Goal: Task Accomplishment & Management: Manage account settings

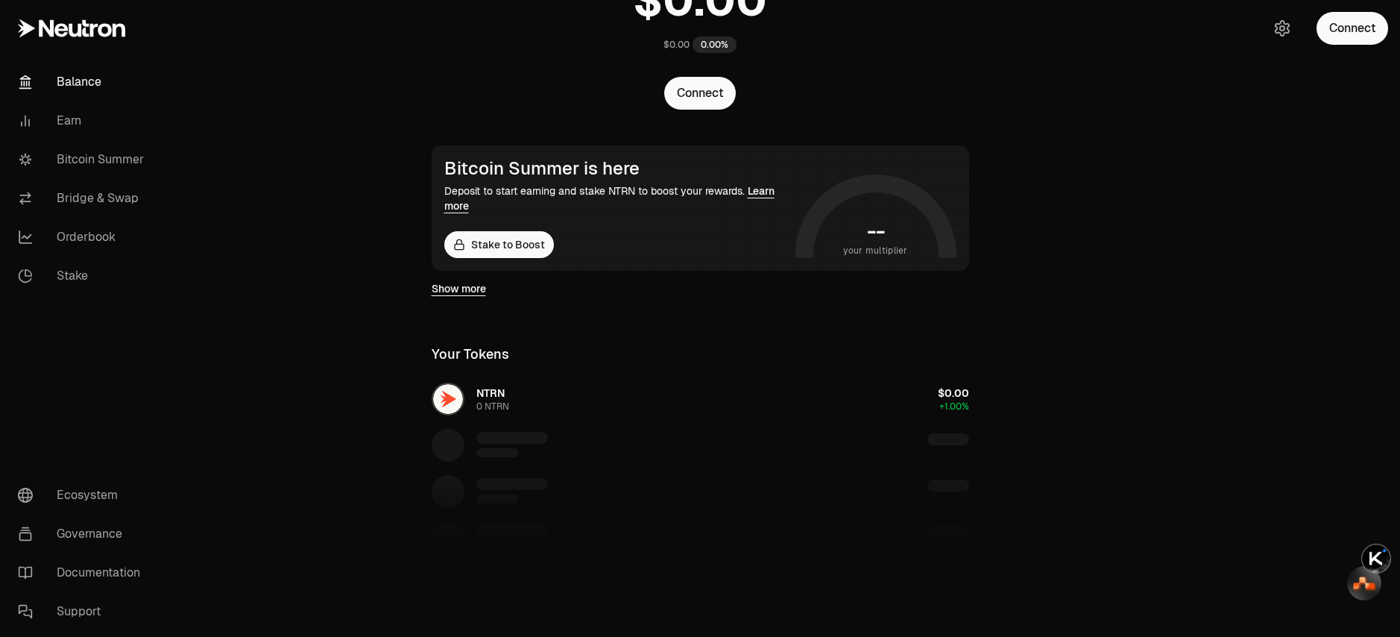
scroll to position [130, 0]
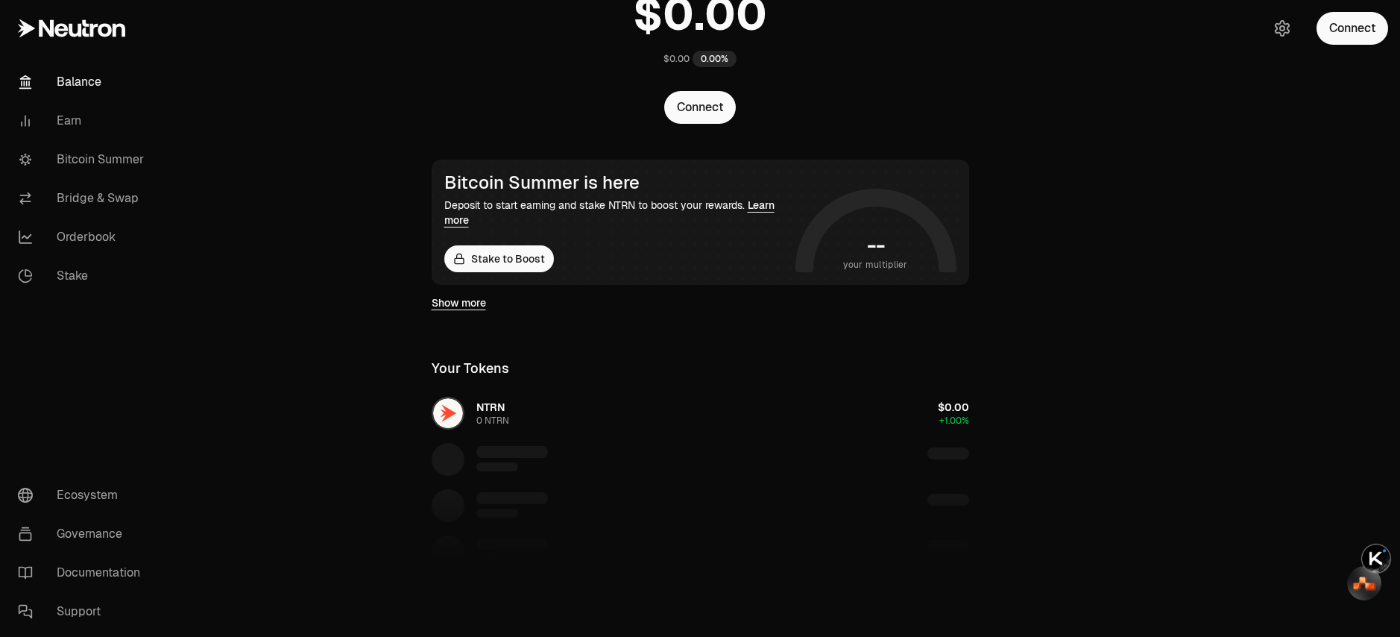
click at [566, 414] on div "NTRN 0 NTRN $0.00 +1.00%" at bounding box center [700, 506] width 573 height 230
click at [508, 417] on div "NTRN 0 NTRN $0.00 +1.00%" at bounding box center [700, 506] width 573 height 230
click at [493, 458] on div "NTRN 0 NTRN $0.00 +1.00%" at bounding box center [700, 506] width 573 height 230
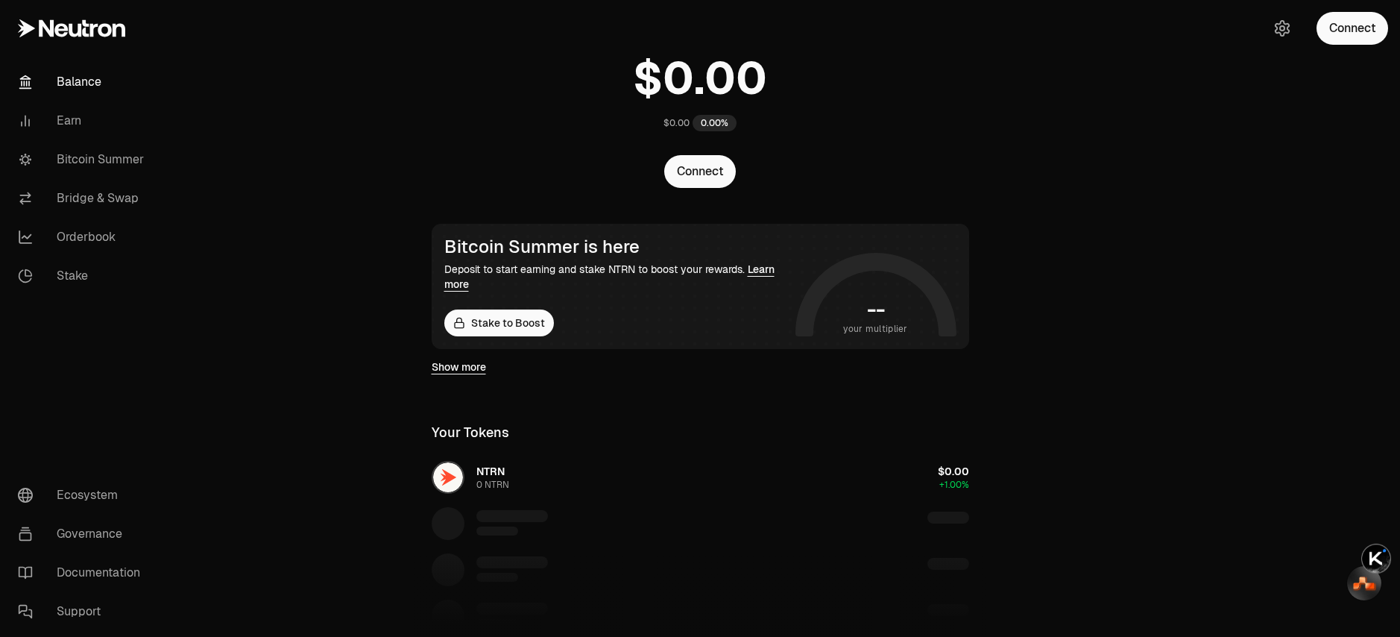
scroll to position [0, 0]
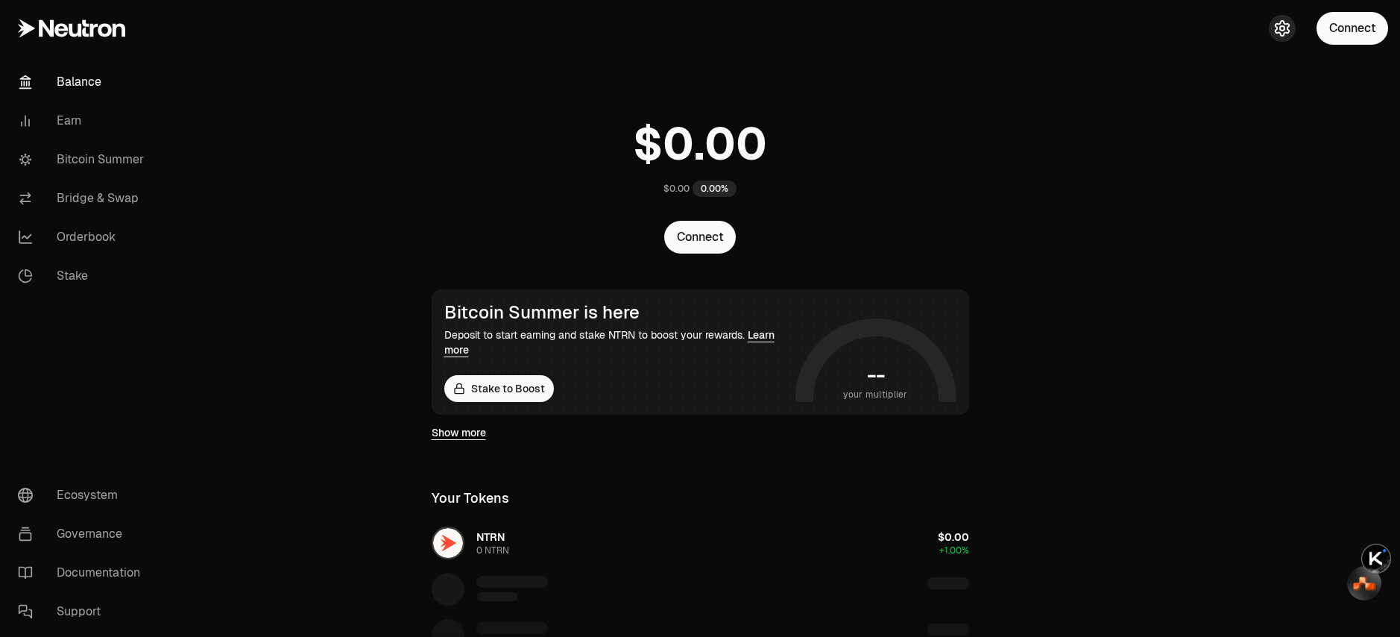
click at [1278, 29] on icon "button" at bounding box center [1282, 28] width 18 height 18
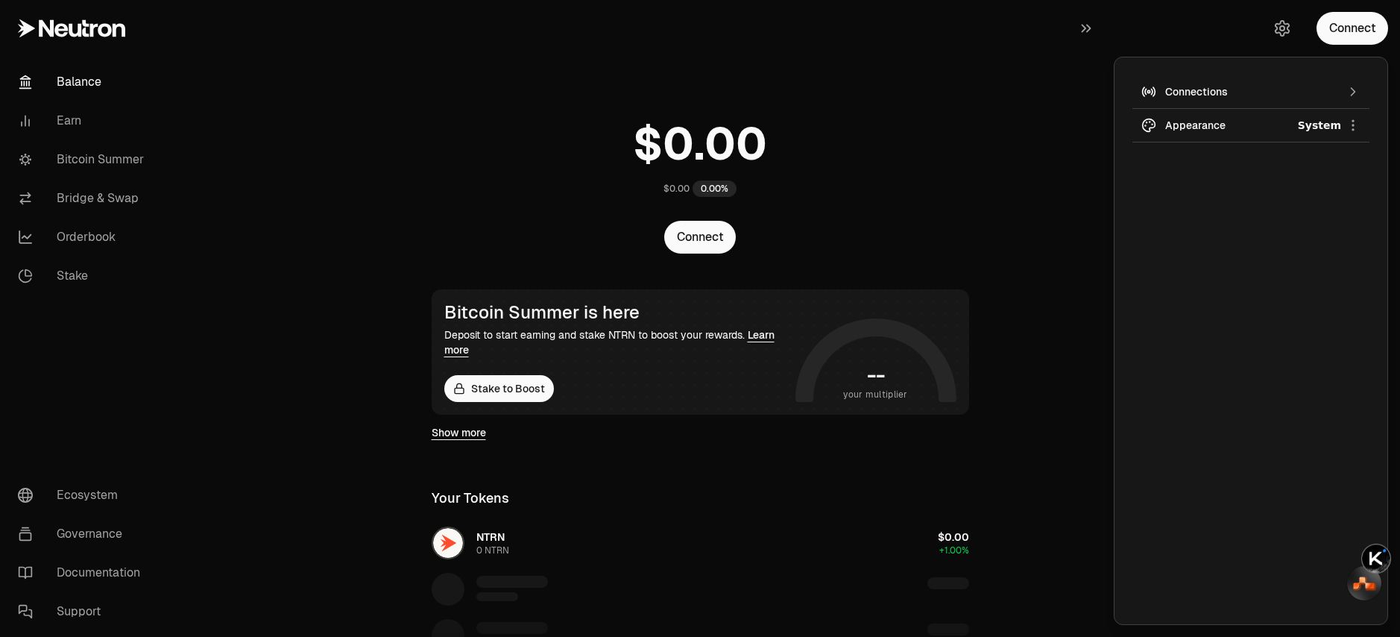
click at [1211, 92] on div "Connections" at bounding box center [1250, 91] width 171 height 15
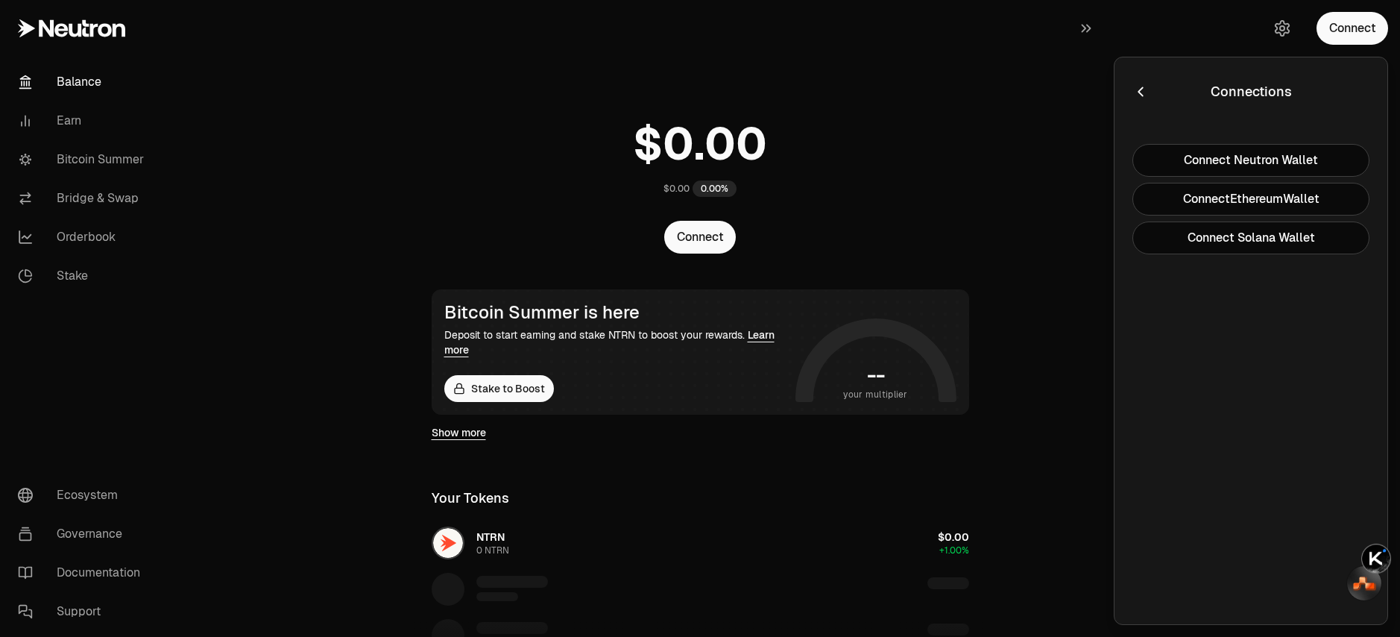
click at [1134, 97] on icon "button" at bounding box center [1140, 91] width 16 height 16
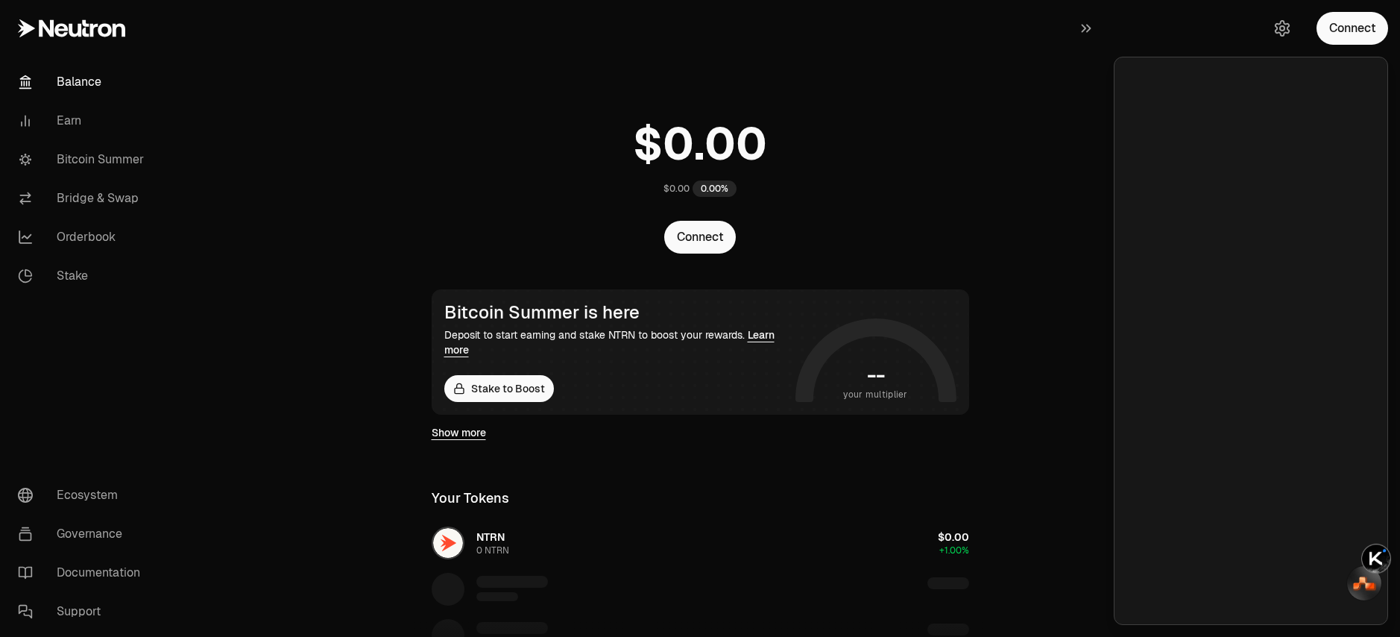
click at [1056, 157] on main "$0.00 0.00% Connect Bitcoin Summer is here Deposit to start earning and stake N…" at bounding box center [783, 501] width 1233 height 1003
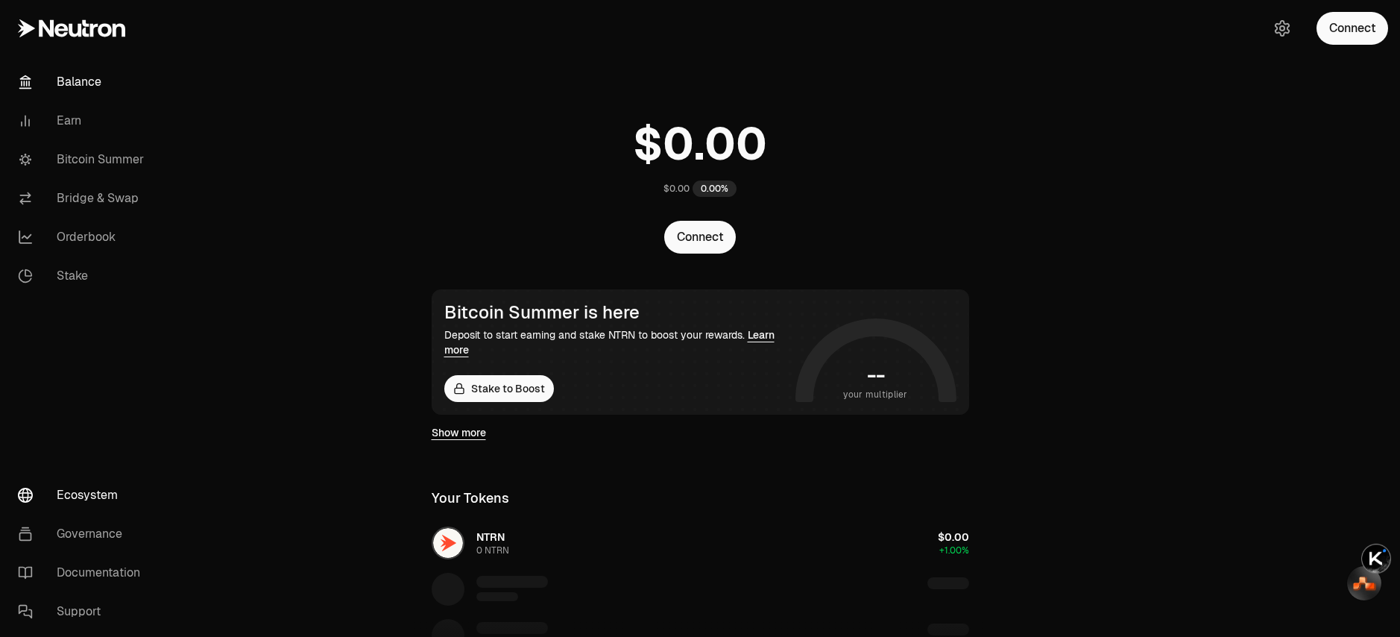
click at [112, 493] on link "Ecosystem" at bounding box center [83, 495] width 155 height 39
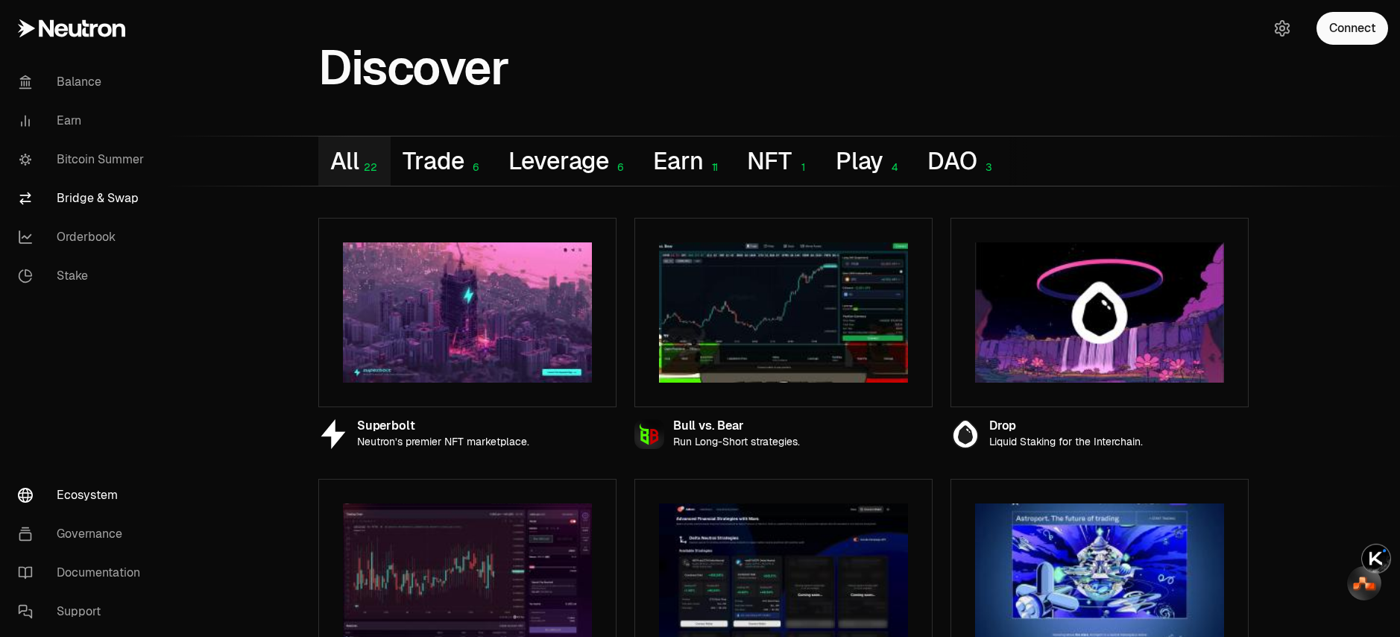
click at [97, 204] on link "Bridge & Swap" at bounding box center [83, 198] width 155 height 39
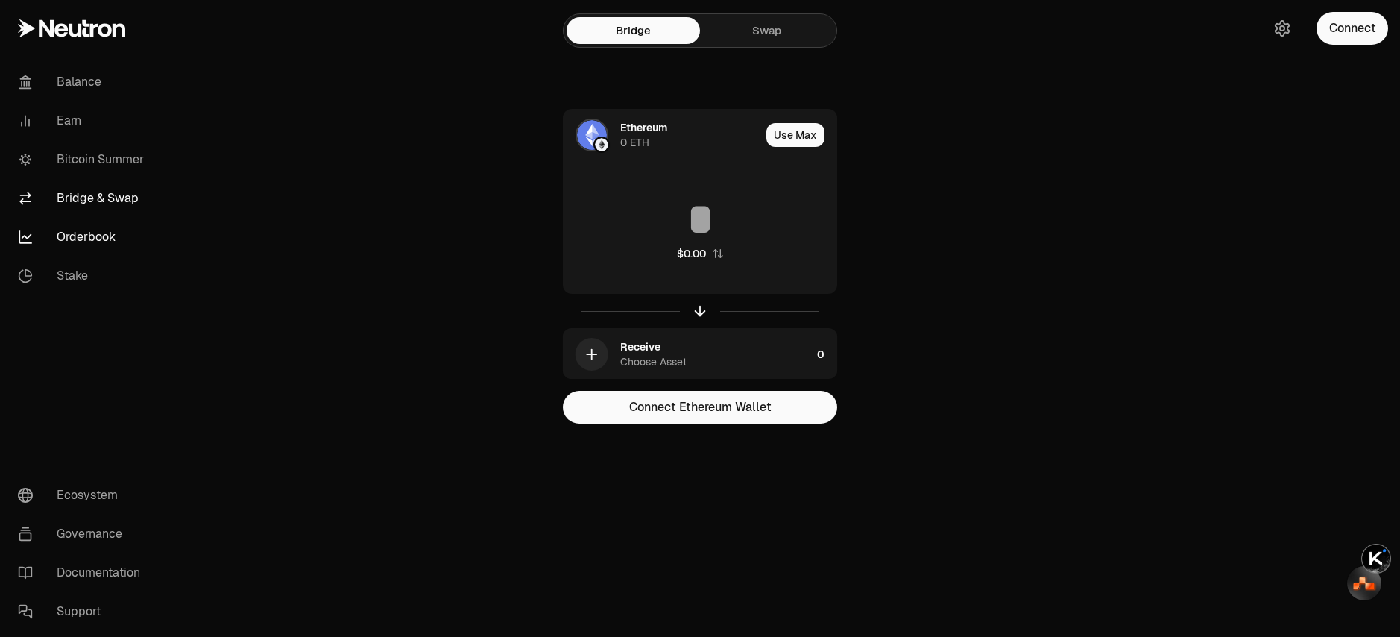
click at [98, 241] on link "Orderbook" at bounding box center [83, 237] width 155 height 39
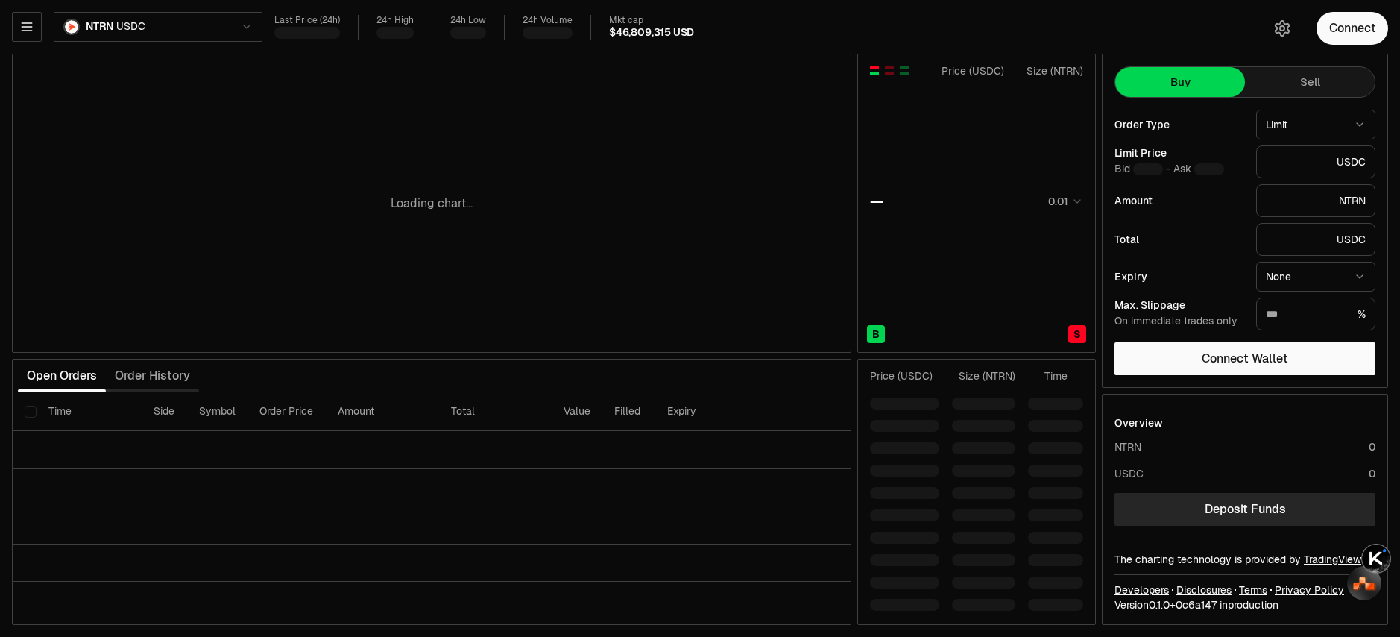
type input "********"
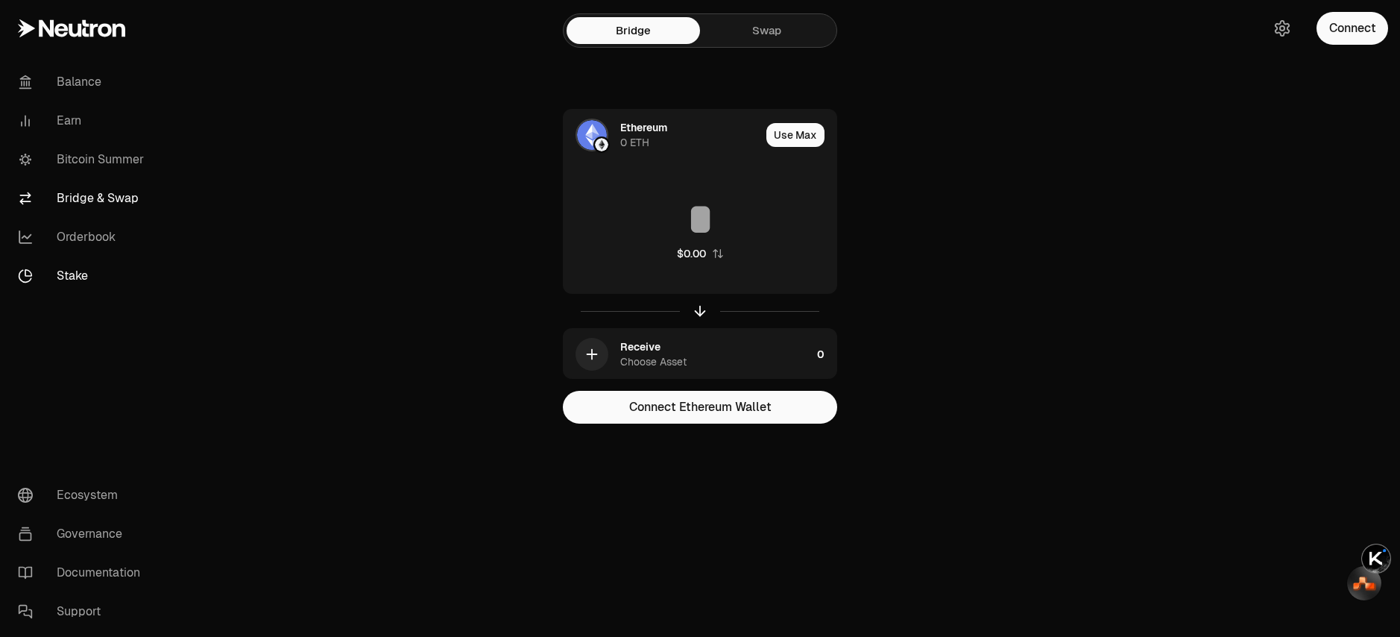
click at [73, 285] on link "Stake" at bounding box center [83, 275] width 155 height 39
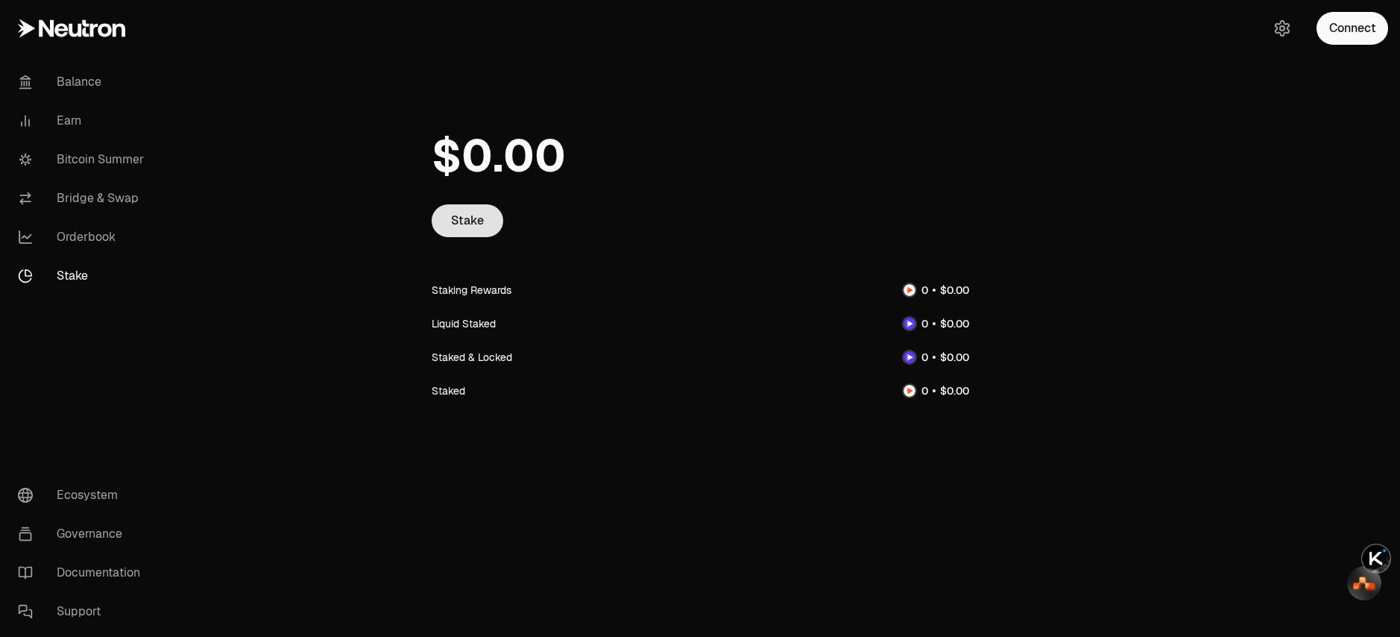
click at [473, 224] on link "Stake" at bounding box center [468, 220] width 72 height 33
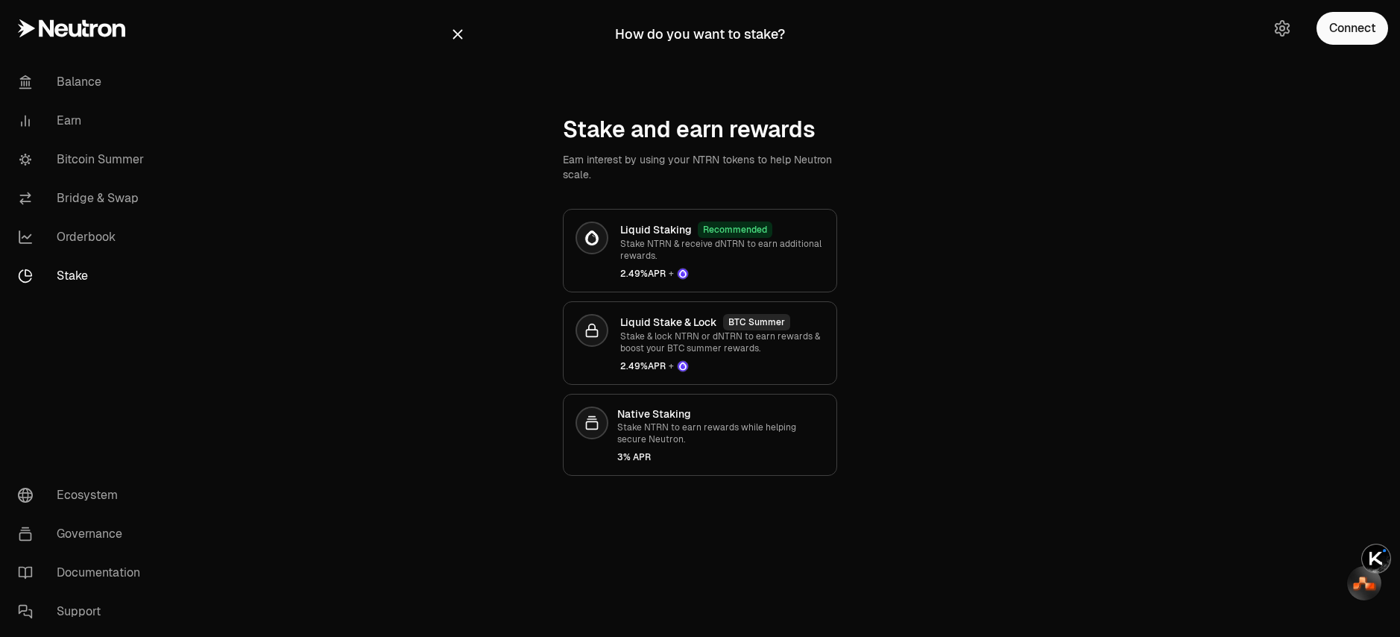
click at [432, 178] on div "How do you want to stake? Stake and earn rewards Earn interest by using your NT…" at bounding box center [700, 267] width 537 height 535
click at [127, 201] on link "Bridge & Swap" at bounding box center [83, 198] width 155 height 39
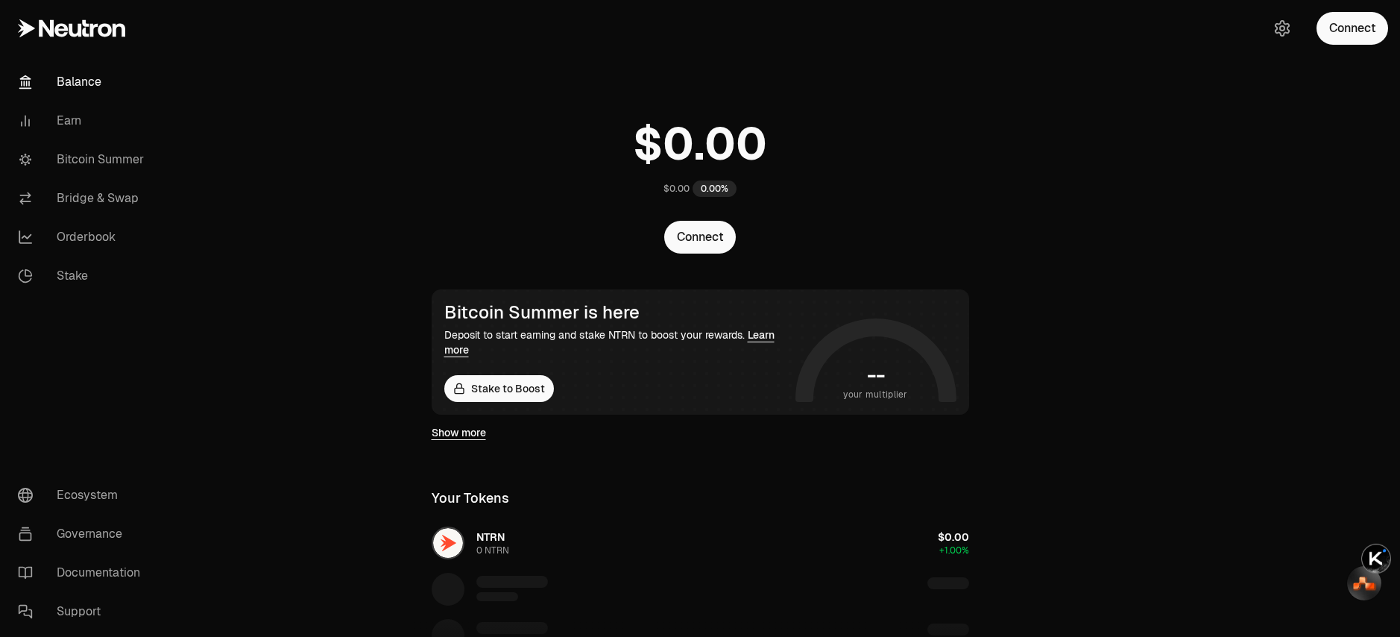
click at [446, 437] on link "Show more" at bounding box center [459, 432] width 54 height 15
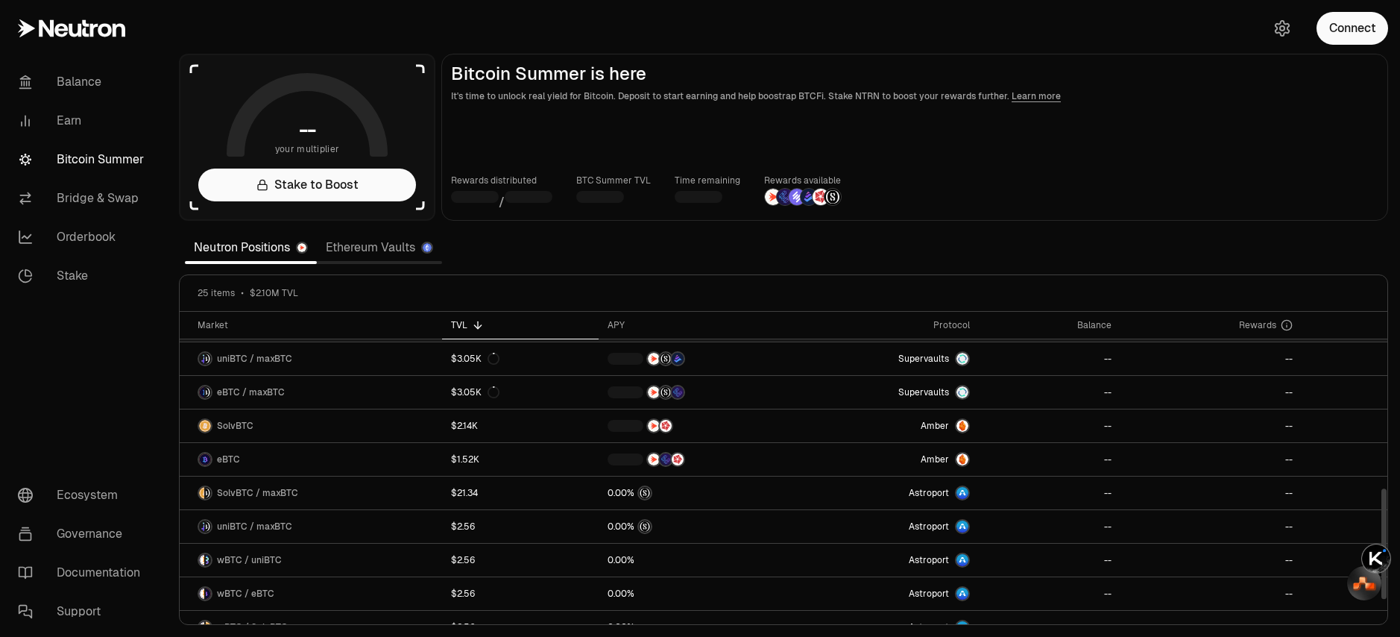
scroll to position [553, 0]
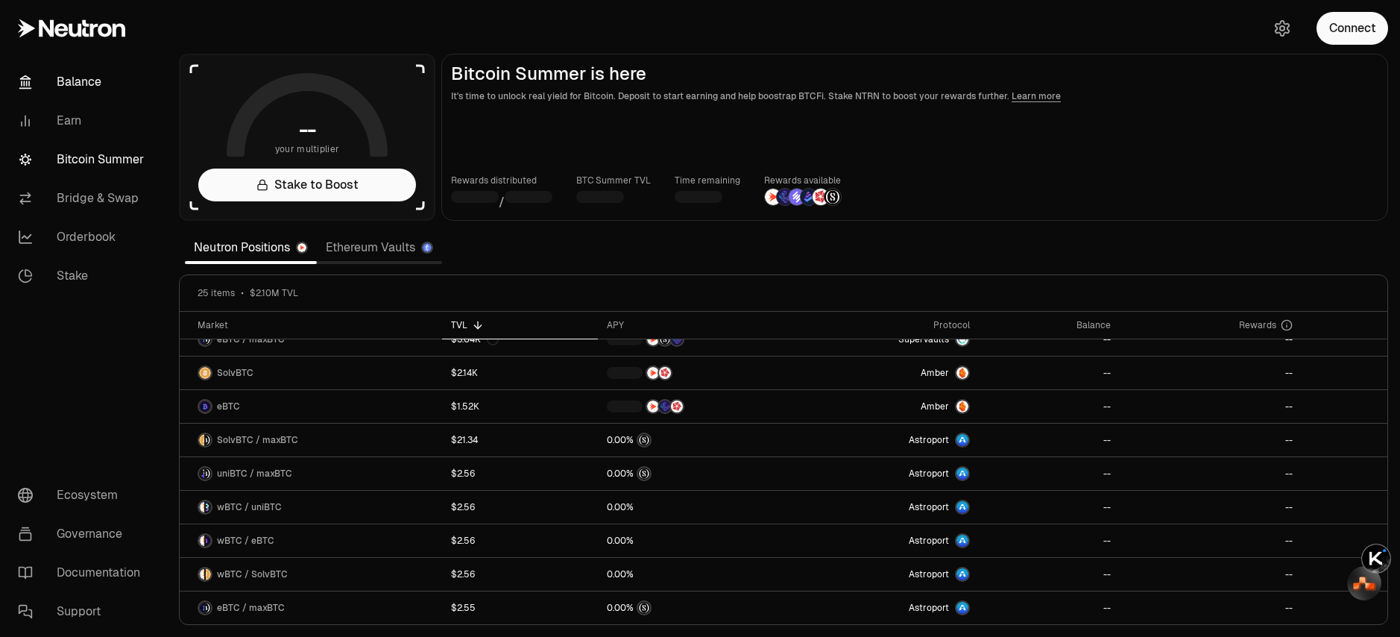
click at [83, 86] on link "Balance" at bounding box center [83, 82] width 155 height 39
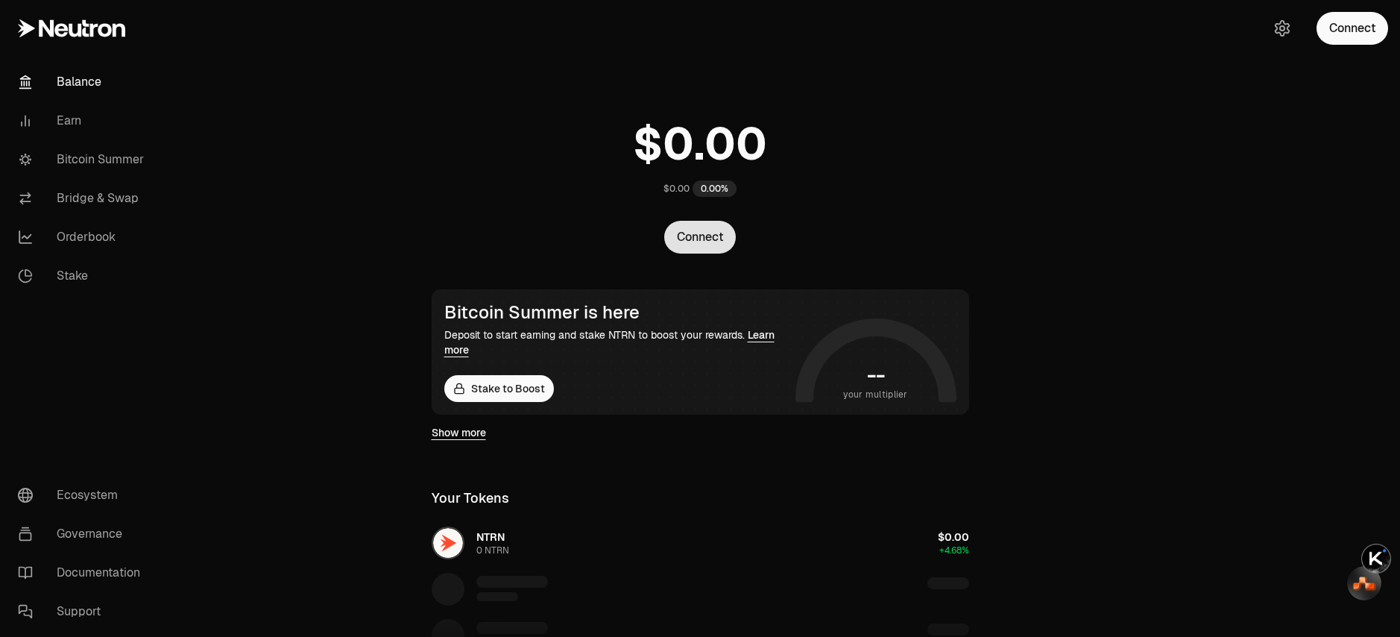
click at [708, 239] on button "Connect" at bounding box center [700, 237] width 72 height 33
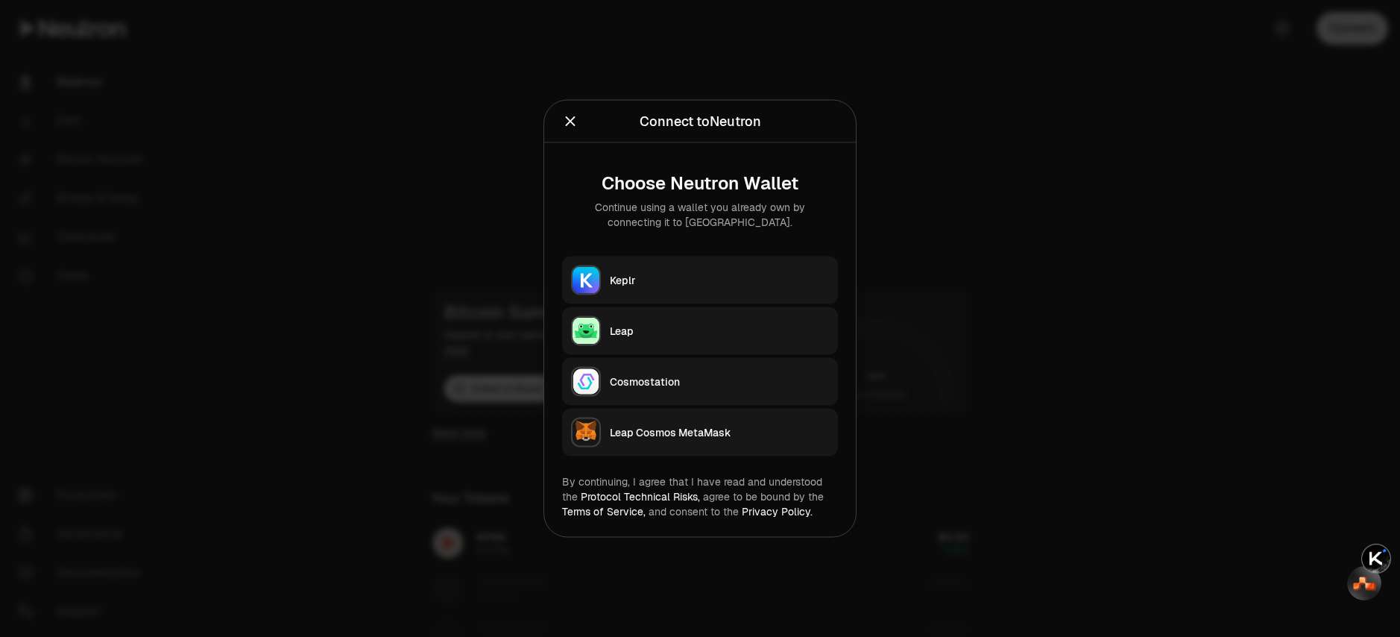
click at [637, 286] on div "Keplr" at bounding box center [719, 280] width 219 height 15
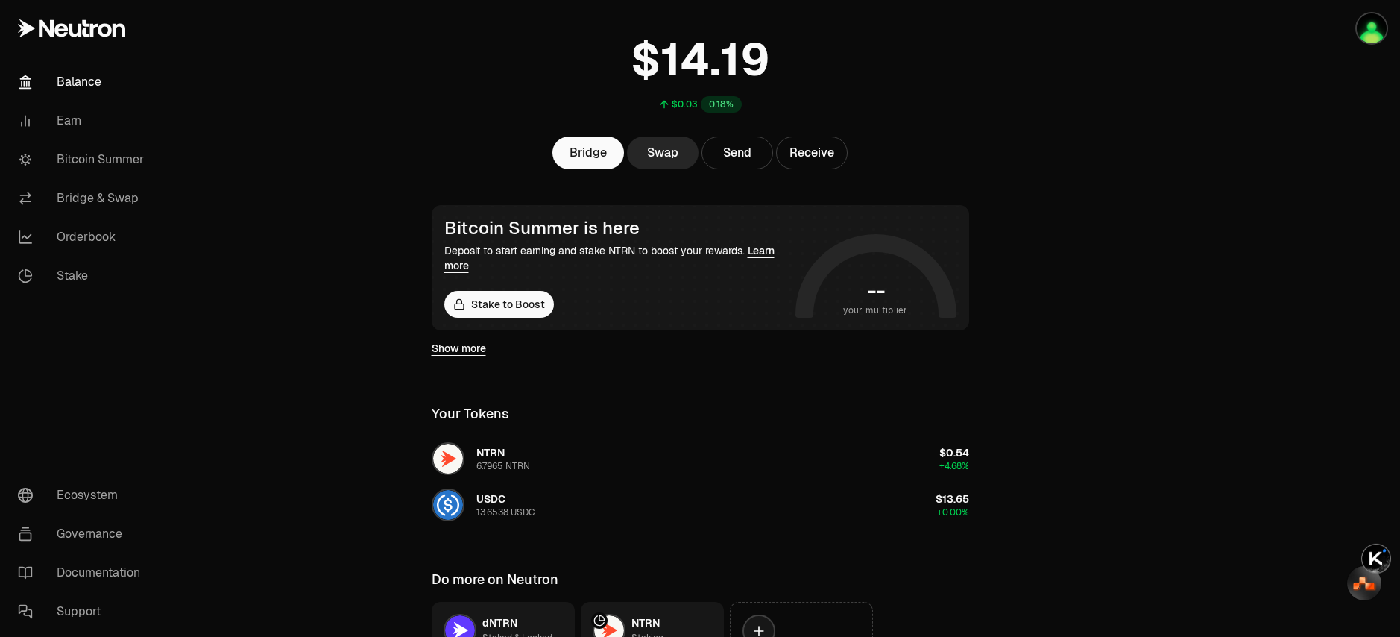
scroll to position [228, 0]
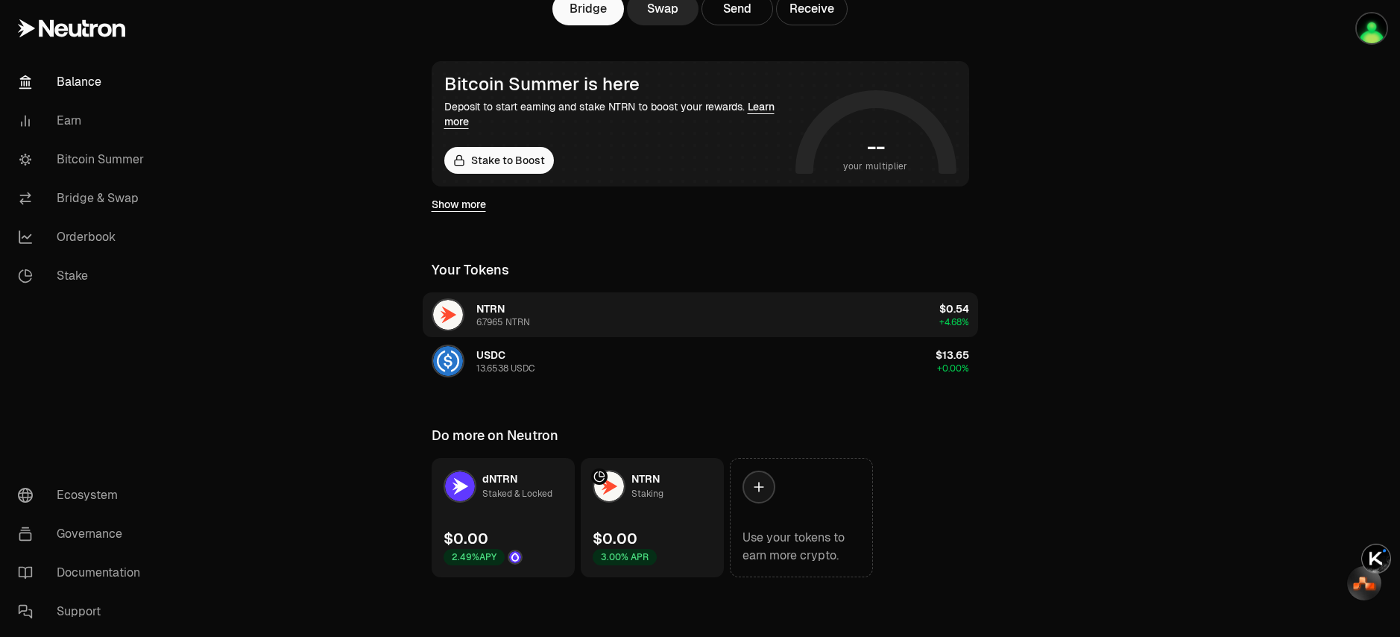
click at [482, 315] on div "NTRN" at bounding box center [490, 308] width 28 height 15
click at [676, 317] on button "NTRN 6.7965 NTRN $0.54 +4.68%" at bounding box center [700, 314] width 555 height 45
click at [958, 321] on span "+4.68%" at bounding box center [954, 322] width 30 height 12
click at [800, 324] on button "NTRN 6.7965 NTRN $0.54 +4.68%" at bounding box center [700, 314] width 555 height 45
click at [742, 316] on button "NTRN 6.7965 NTRN $0.54 +4.68%" at bounding box center [700, 314] width 555 height 45
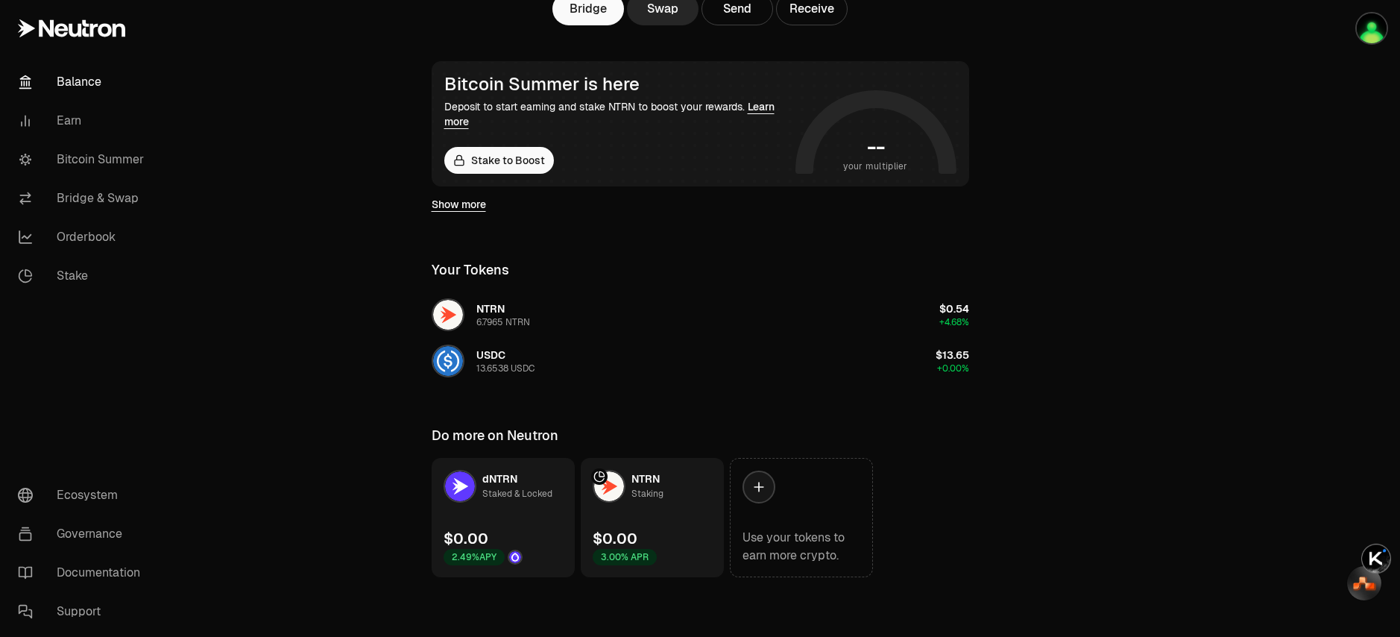
click at [768, 108] on link "Learn more" at bounding box center [609, 114] width 330 height 28
